Goal: Transaction & Acquisition: Subscribe to service/newsletter

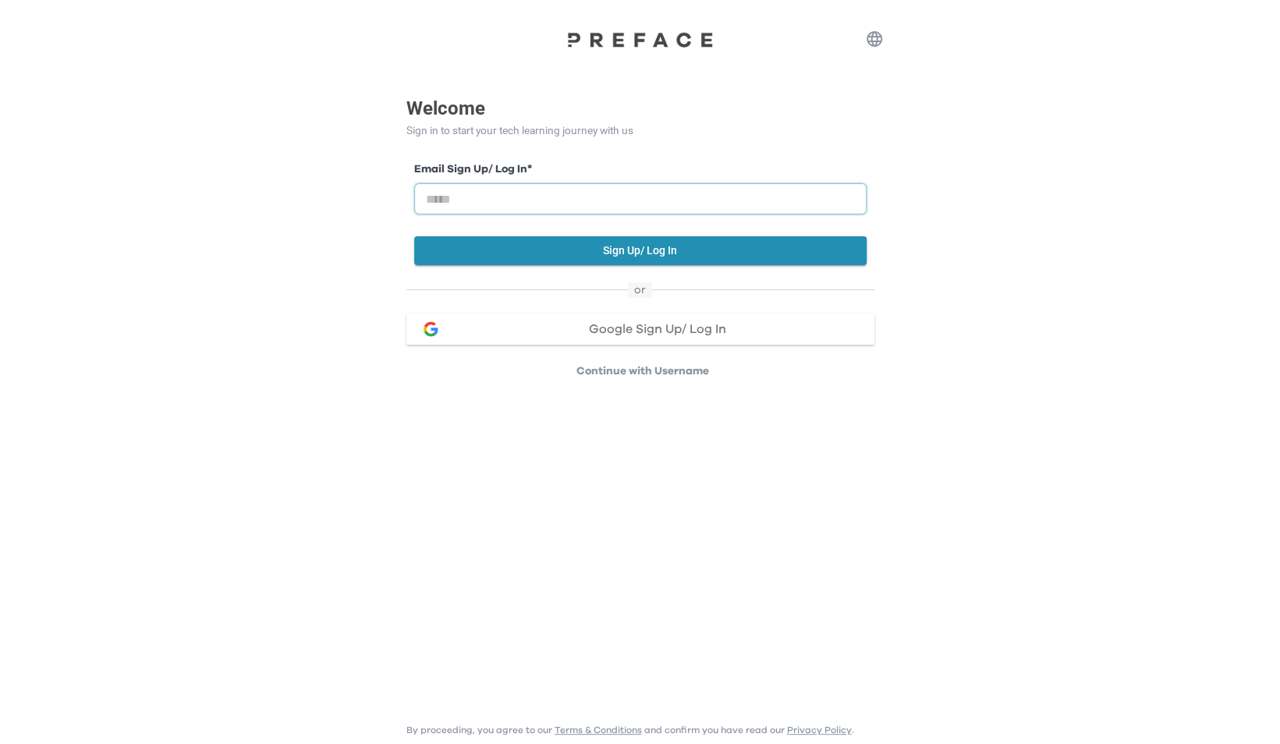
click at [602, 204] on input "email" at bounding box center [640, 198] width 452 height 31
click at [1171, 137] on div "Welcome Sign in to start your tech learning journey with us Email Sign Up/ Log …" at bounding box center [640, 189] width 1280 height 379
click at [725, 324] on span "Google Sign Up/ Log In" at bounding box center [657, 329] width 137 height 12
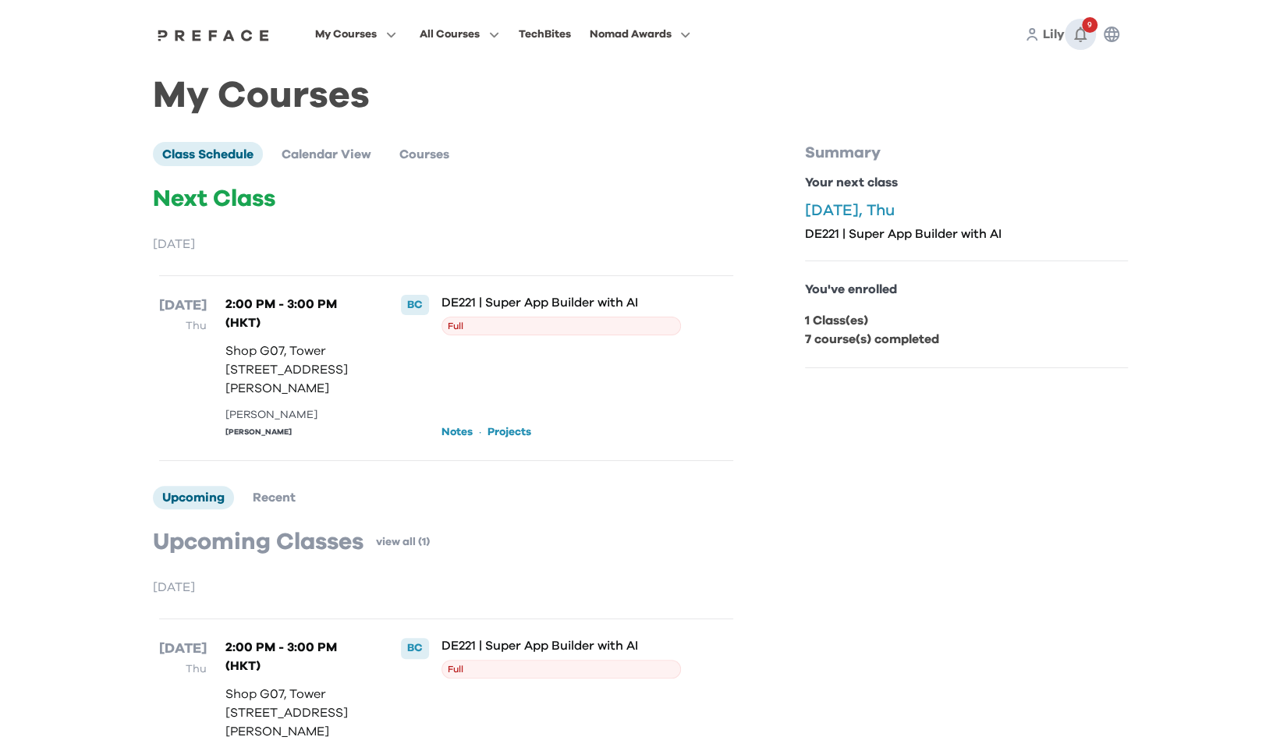
click at [1076, 34] on icon "button" at bounding box center [1080, 35] width 12 height 16
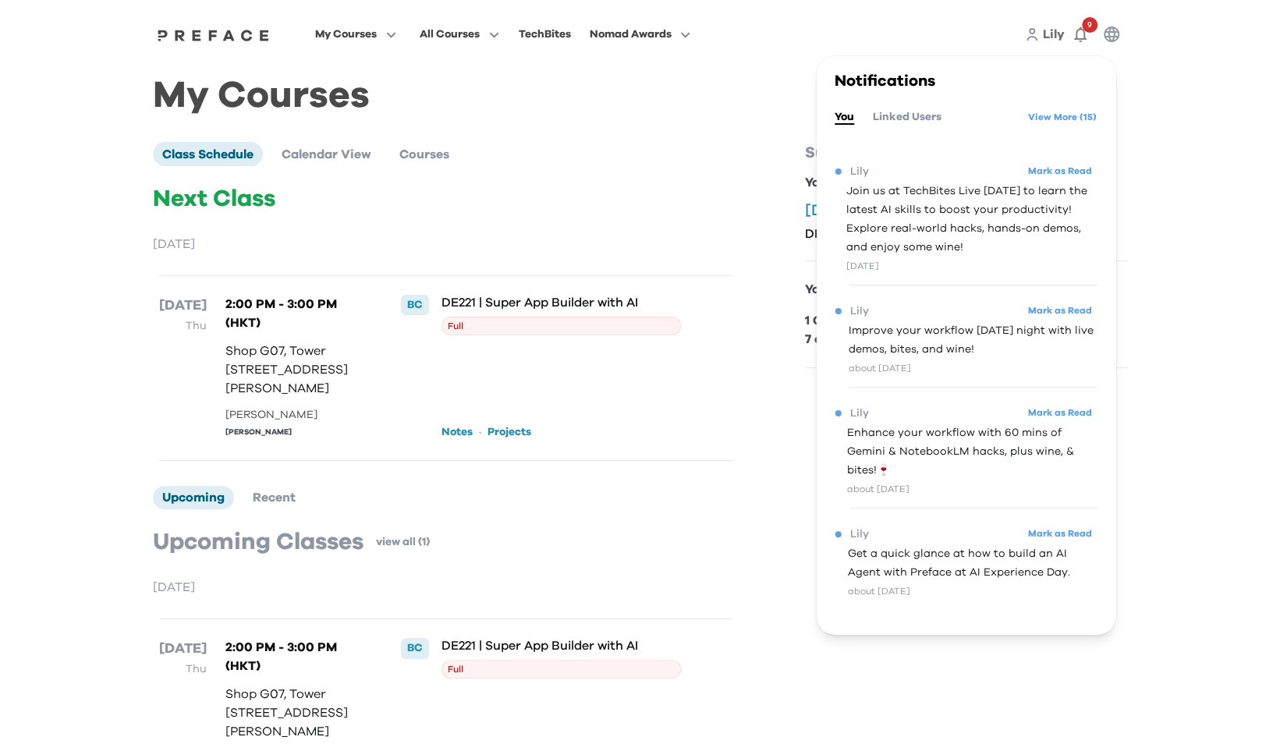
click at [736, 193] on p "Next Class" at bounding box center [446, 199] width 587 height 28
